Goal: Task Accomplishment & Management: Use online tool/utility

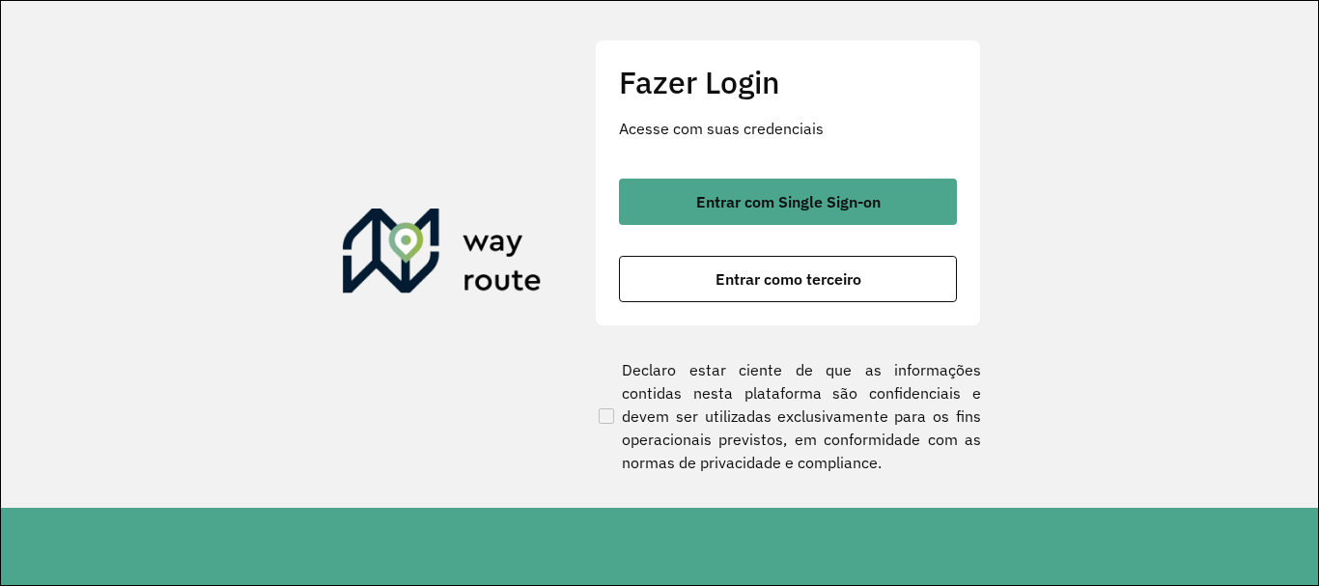
click at [779, 201] on span "Entrar com Single Sign-on" at bounding box center [788, 201] width 184 height 15
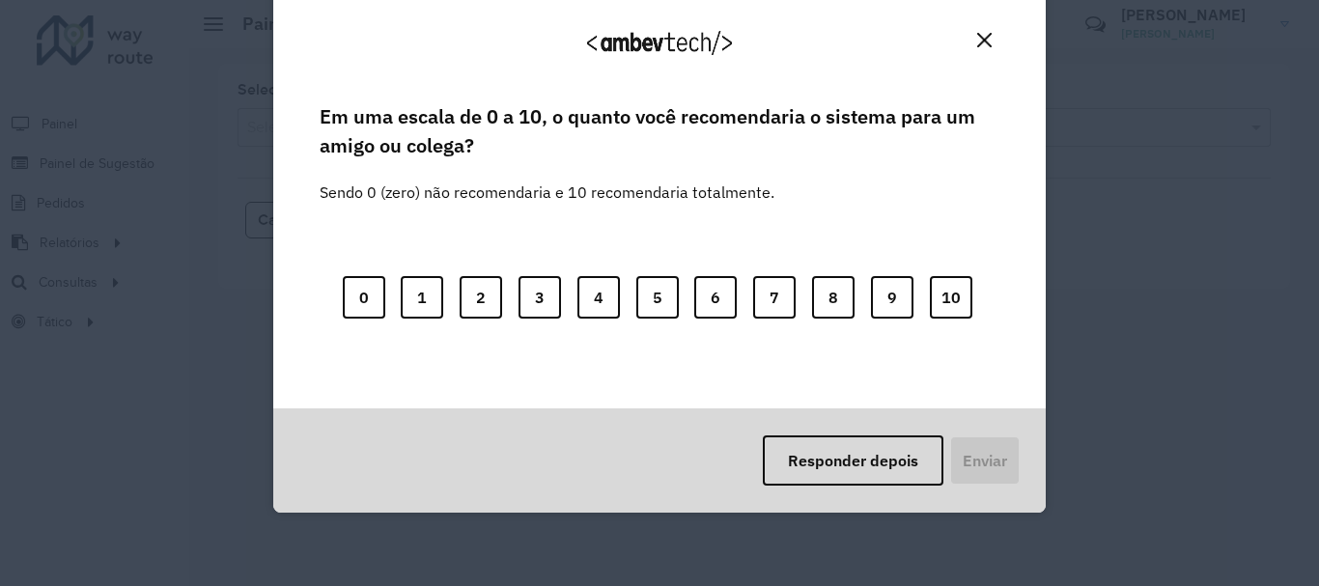
click at [980, 35] on img "Close" at bounding box center [984, 40] width 14 height 14
